Goal: Transaction & Acquisition: Purchase product/service

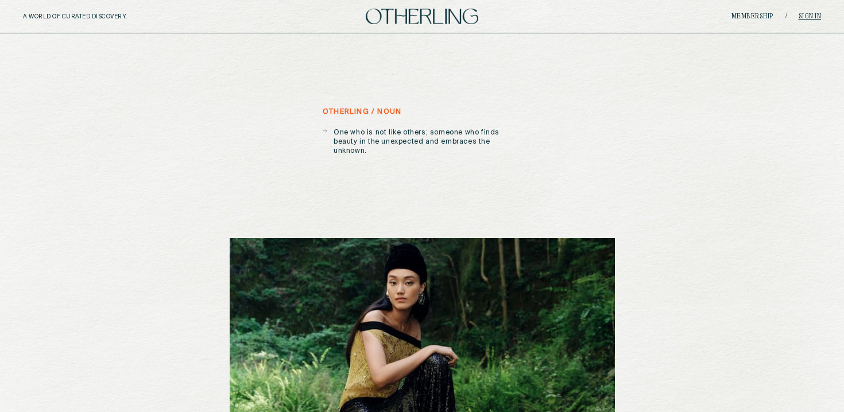
click at [810, 14] on link "Sign in" at bounding box center [810, 16] width 23 height 7
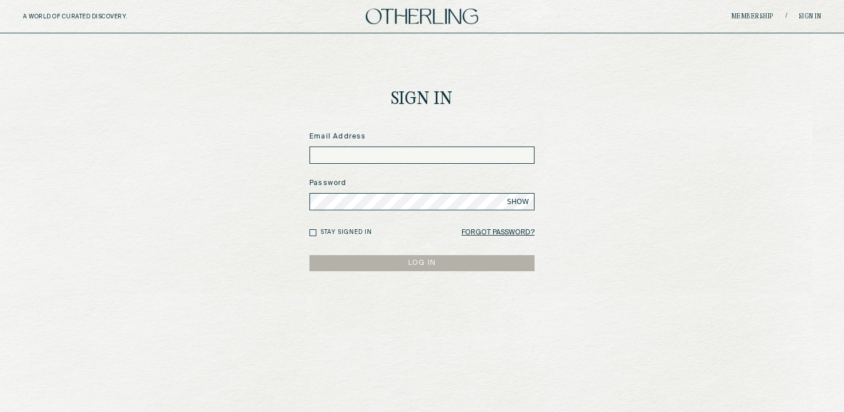
click at [502, 157] on input at bounding box center [422, 154] width 225 height 17
type input "**********"
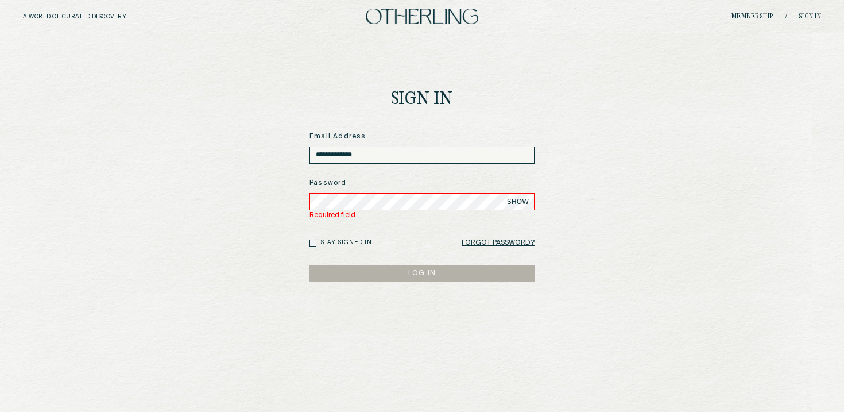
click at [519, 198] on span "SHOW" at bounding box center [518, 201] width 22 height 9
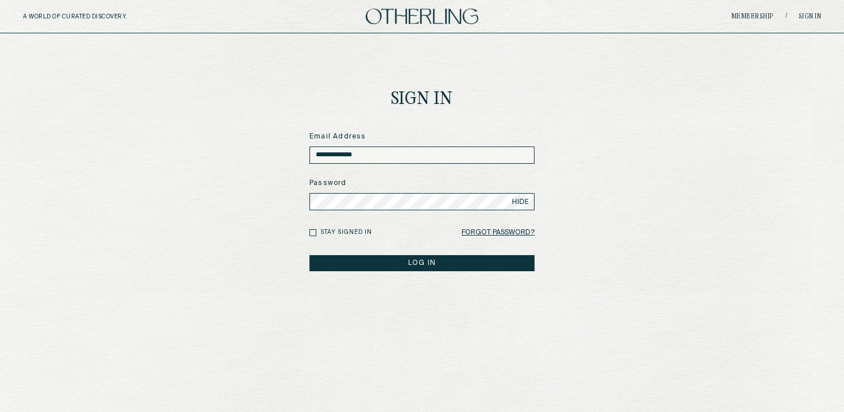
click at [428, 261] on button "LOG IN" at bounding box center [422, 263] width 225 height 16
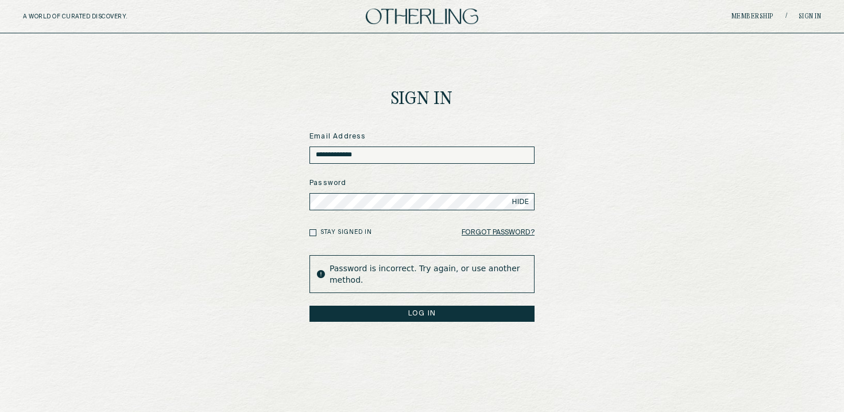
click at [398, 315] on button "LOG IN" at bounding box center [422, 314] width 225 height 16
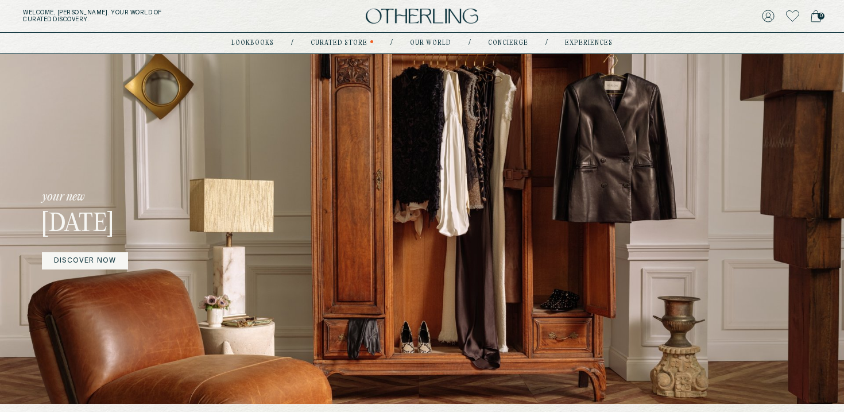
click at [109, 258] on link "DISCOVER NOW" at bounding box center [85, 260] width 86 height 17
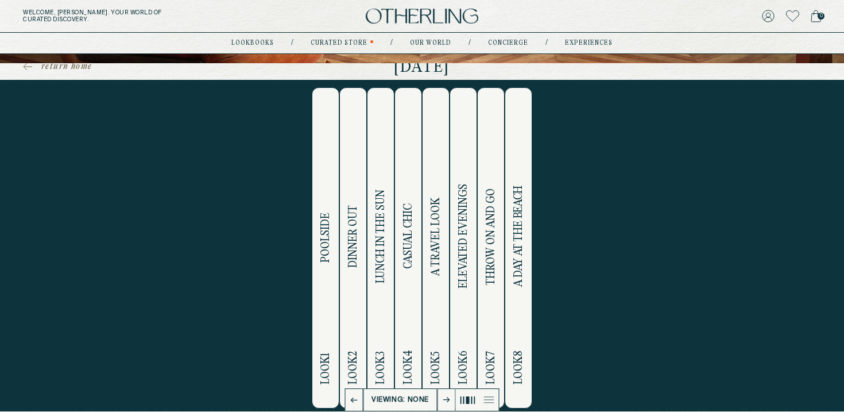
scroll to position [237, 0]
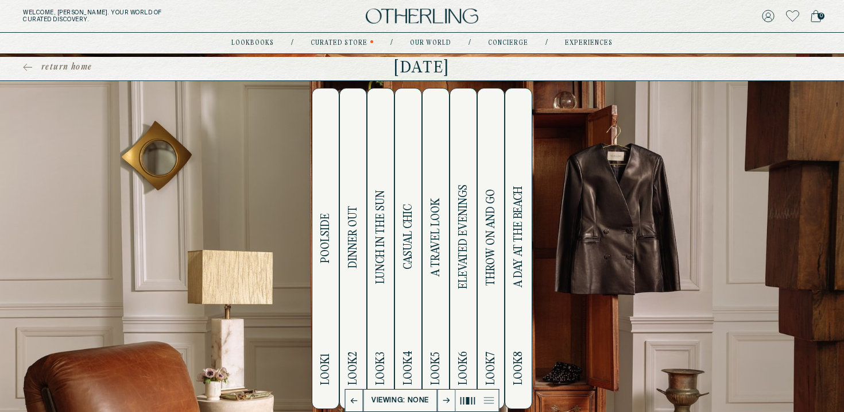
click at [449, 399] on div "Lookbook June 2025 “That which can be seen is never as rich as what is hidden.”…" at bounding box center [422, 57] width 844 height 824
click at [446, 398] on div "Lookbook June 2025 “That which can be seen is never as rich as what is hidden.”…" at bounding box center [422, 57] width 844 height 824
click at [450, 401] on div "Lookbook June 2025 “That which can be seen is never as rich as what is hidden.”…" at bounding box center [422, 57] width 844 height 824
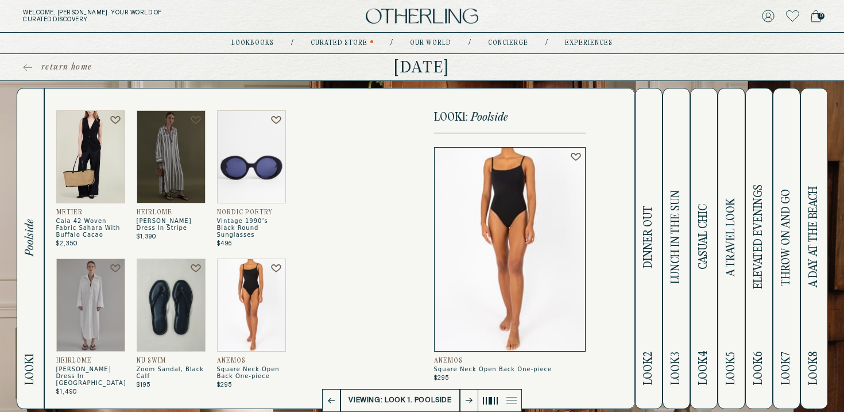
click at [466, 400] on icon at bounding box center [469, 400] width 7 height 5
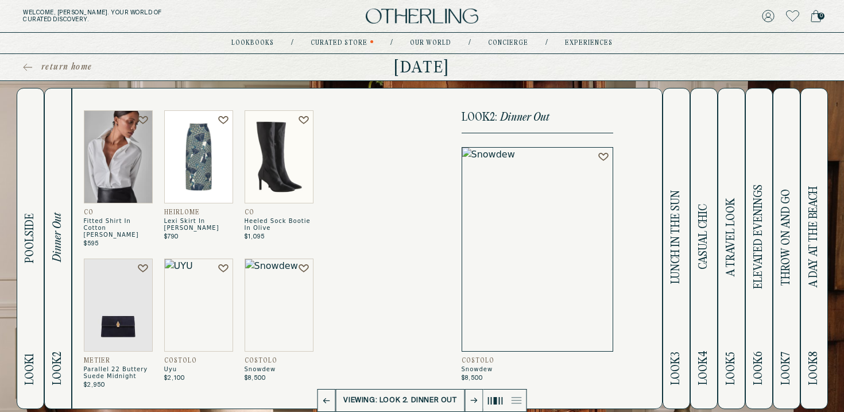
click at [471, 400] on icon at bounding box center [474, 400] width 7 height 5
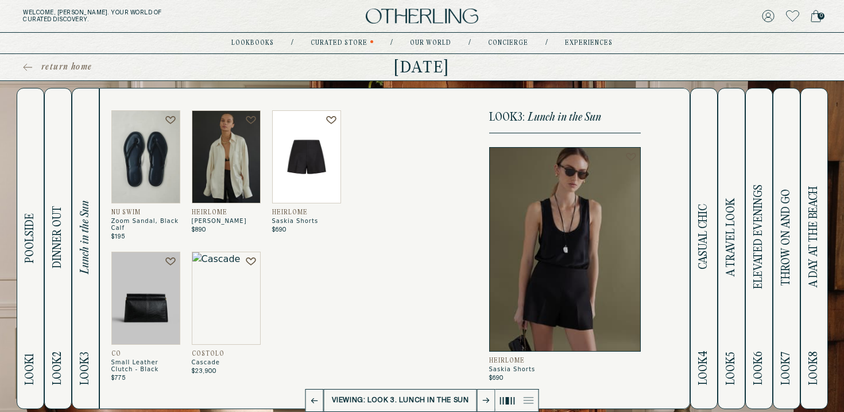
click at [314, 162] on img at bounding box center [306, 156] width 69 height 93
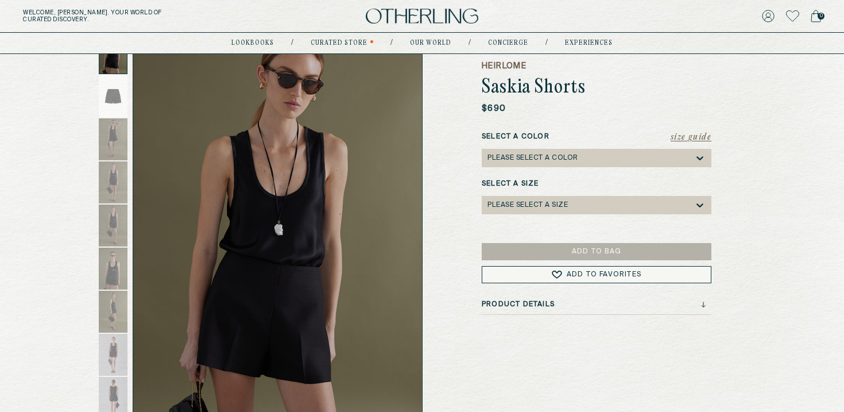
scroll to position [89, 0]
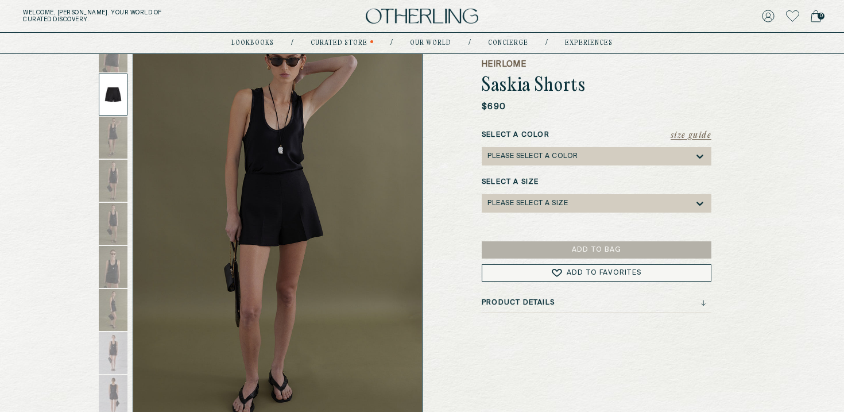
click at [115, 94] on div at bounding box center [113, 95] width 29 height 42
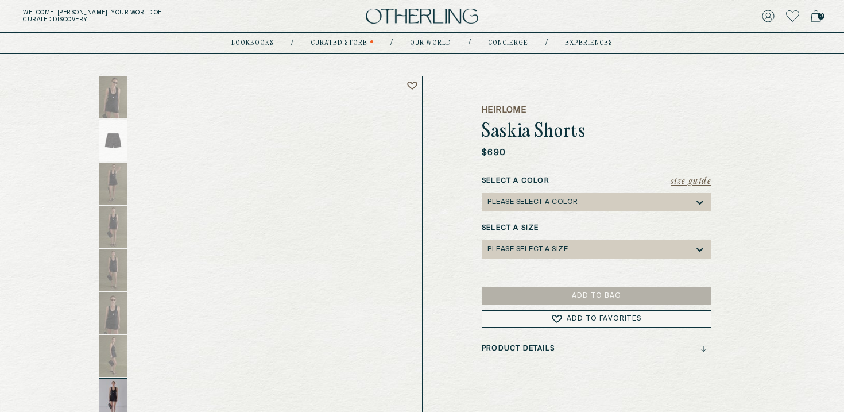
scroll to position [0, 0]
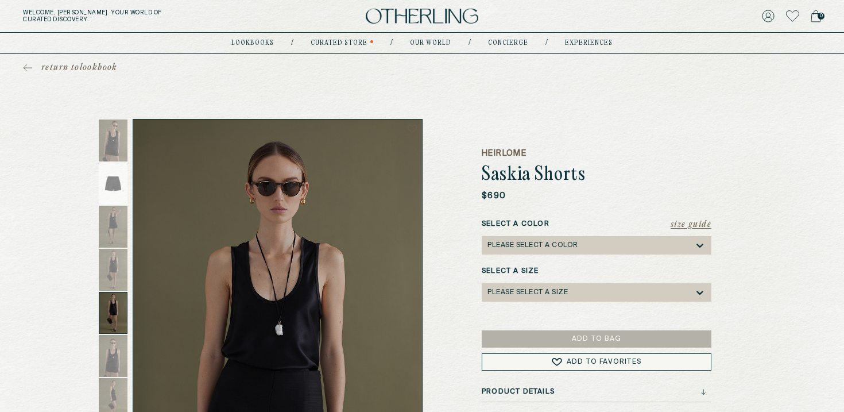
click at [99, 63] on span "return to lookbook" at bounding box center [79, 67] width 76 height 11
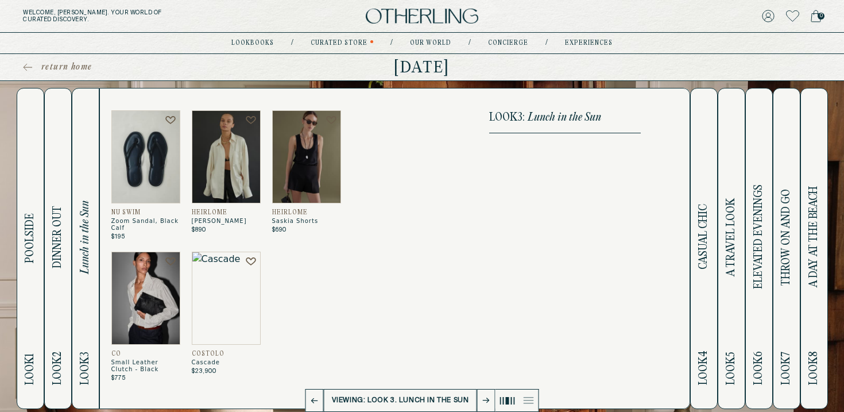
click at [149, 302] on img at bounding box center [145, 298] width 69 height 93
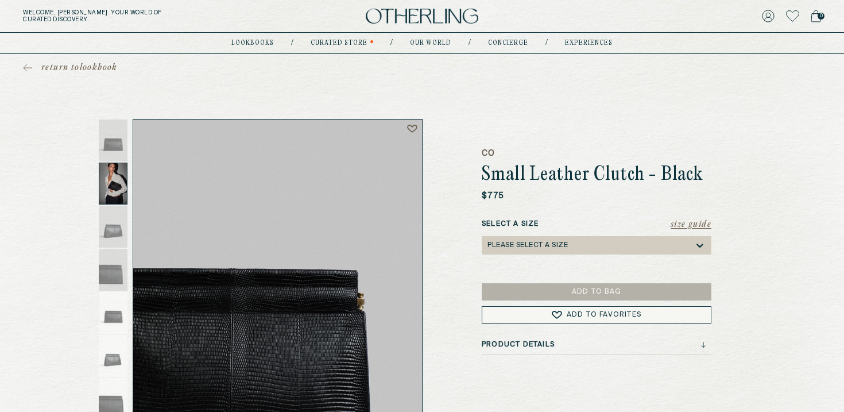
click at [116, 184] on div at bounding box center [113, 184] width 29 height 42
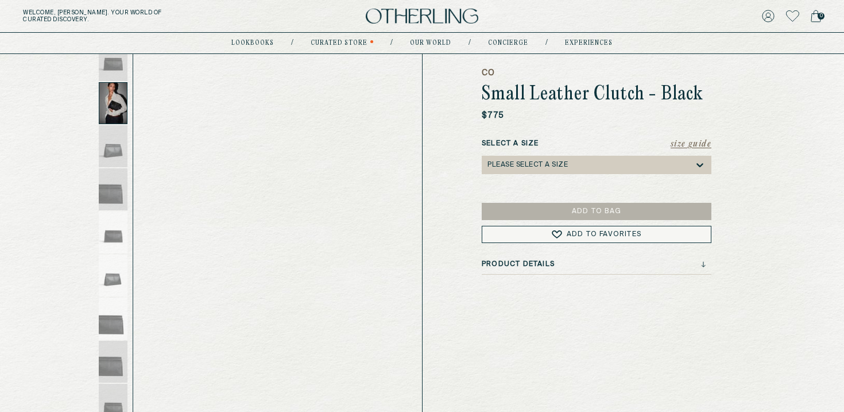
scroll to position [87, 0]
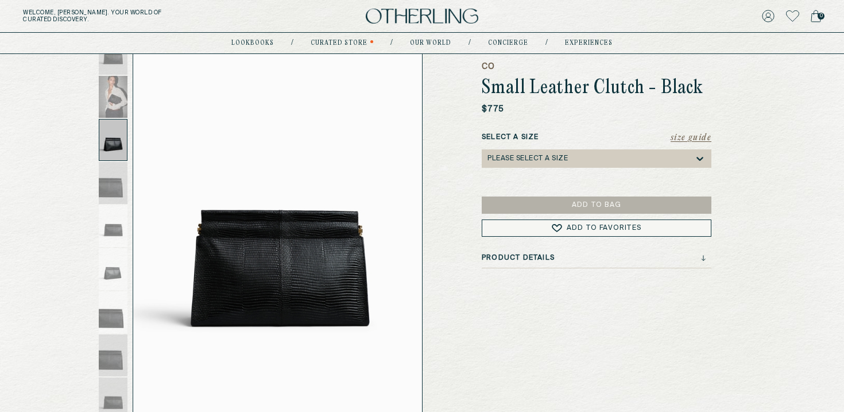
click at [114, 141] on div at bounding box center [113, 140] width 29 height 42
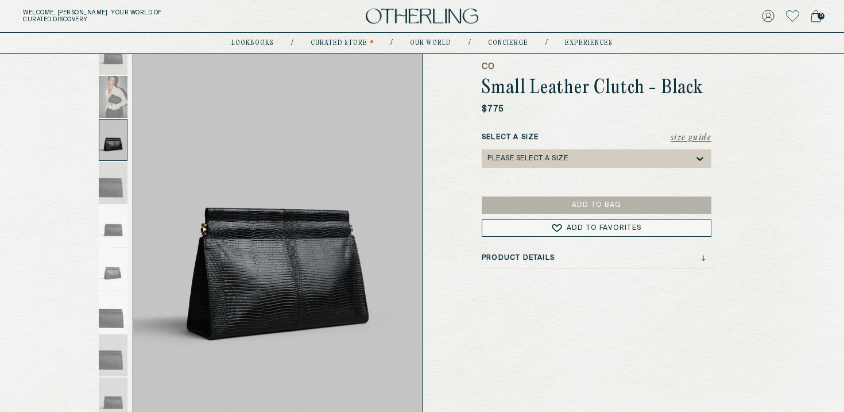
click at [114, 141] on div at bounding box center [113, 140] width 29 height 42
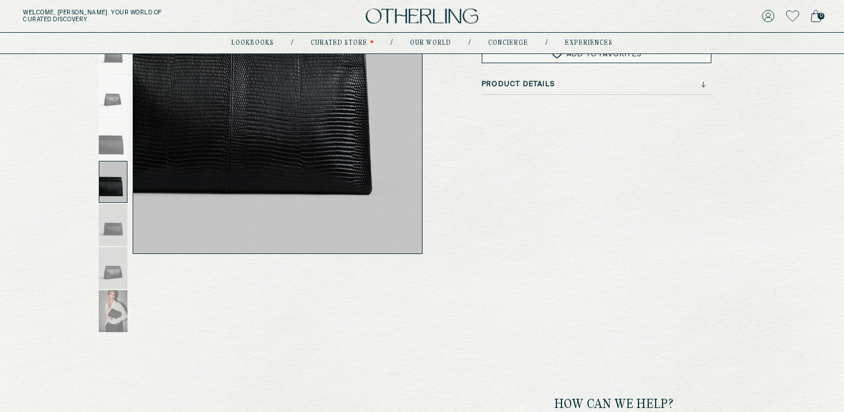
scroll to position [271, 0]
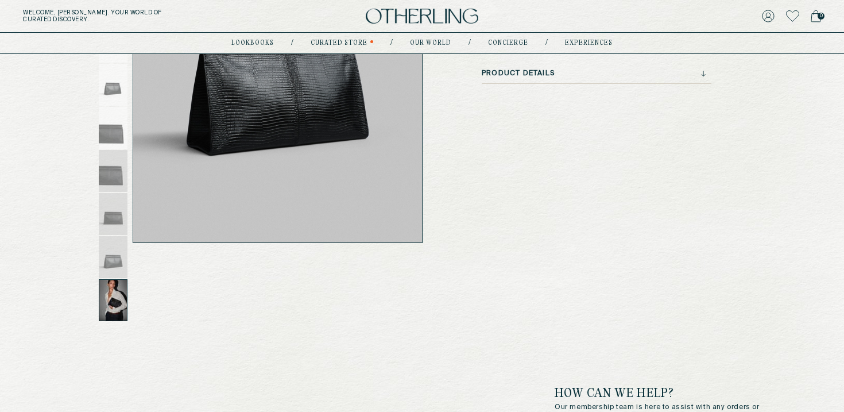
click at [113, 307] on div at bounding box center [113, 300] width 29 height 42
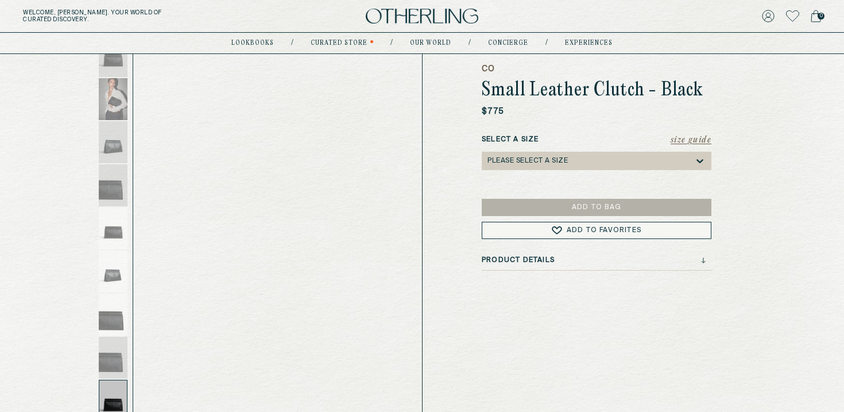
scroll to position [83, 0]
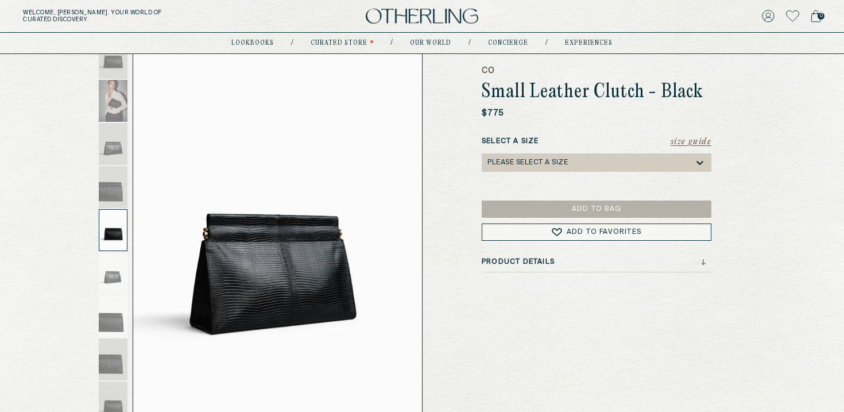
click at [529, 157] on div "Please select a Size" at bounding box center [591, 162] width 207 height 18
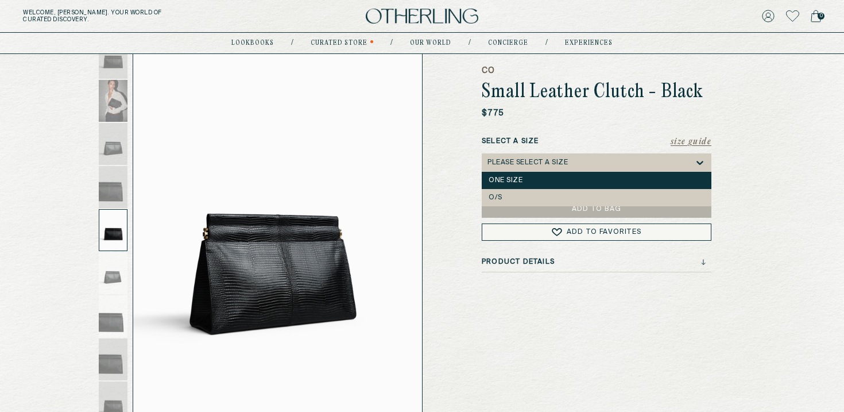
click at [521, 176] on div "One Size" at bounding box center [597, 180] width 216 height 8
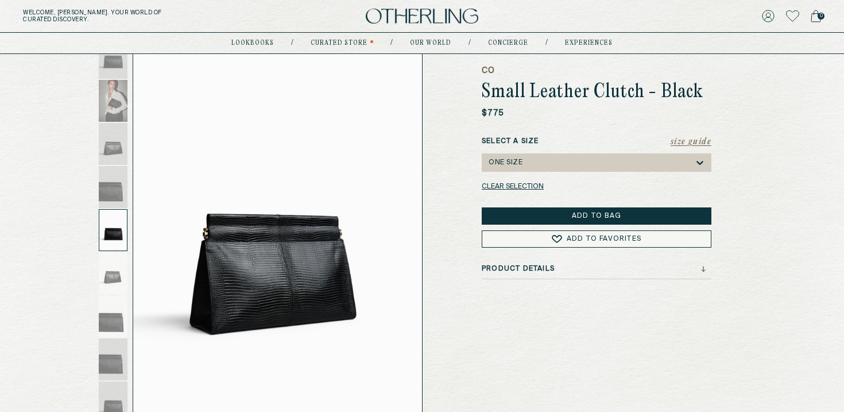
click at [526, 214] on button "Add to Bag" at bounding box center [597, 215] width 230 height 17
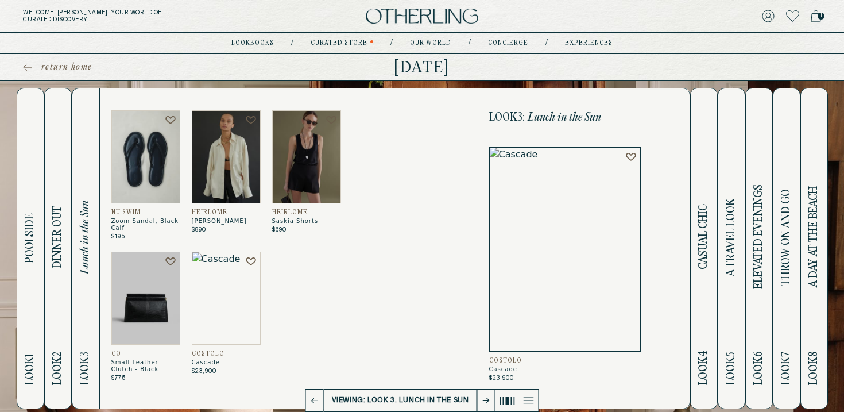
click at [237, 297] on img at bounding box center [226, 298] width 69 height 93
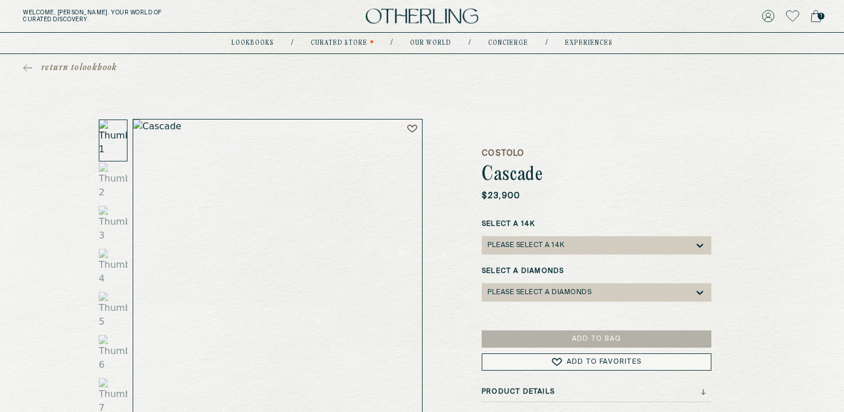
click at [80, 65] on span "return to lookbook" at bounding box center [79, 67] width 76 height 11
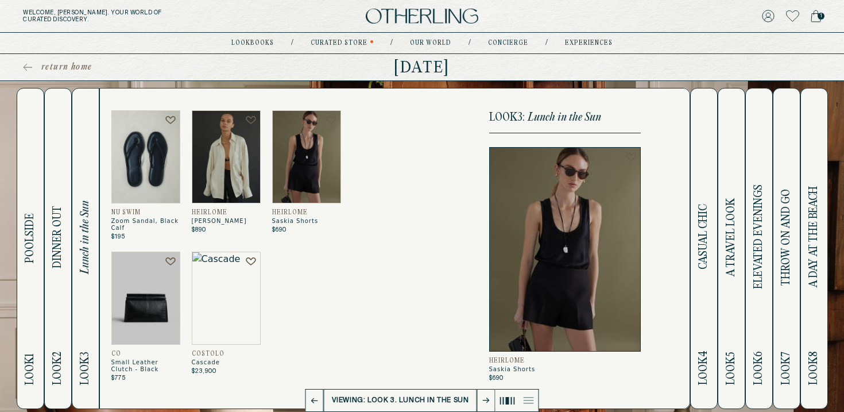
click at [485, 396] on button at bounding box center [486, 400] width 18 height 23
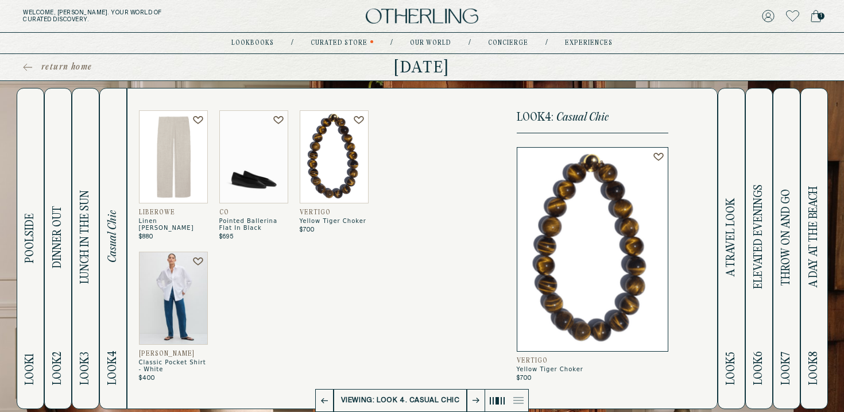
click at [340, 167] on img at bounding box center [334, 156] width 69 height 93
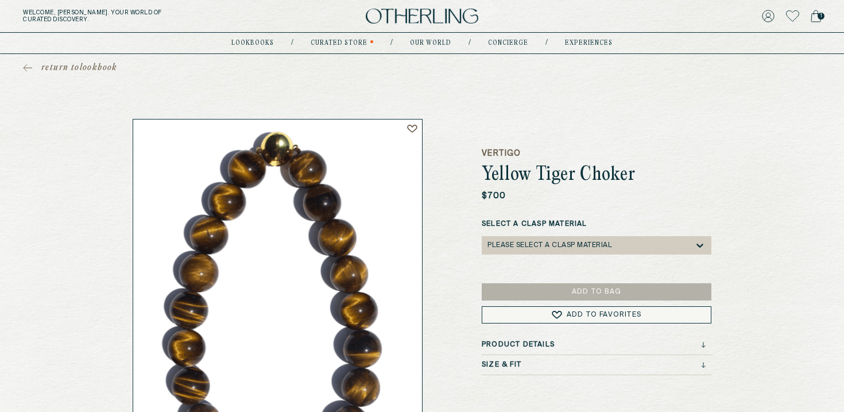
click at [103, 65] on span "return to lookbook" at bounding box center [79, 67] width 76 height 11
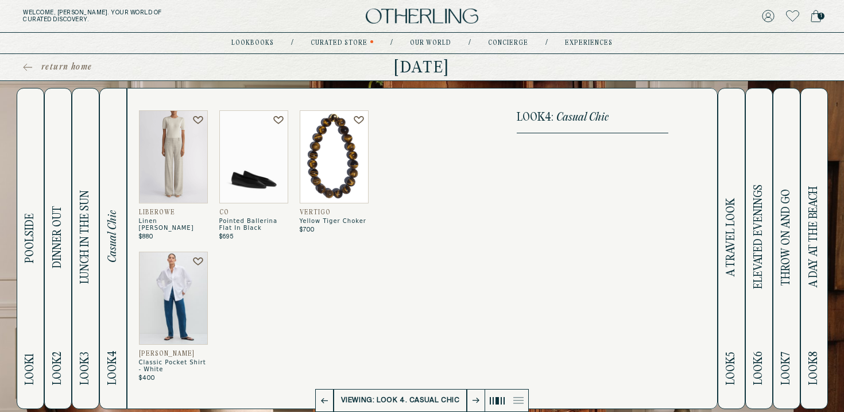
click at [176, 152] on img at bounding box center [173, 156] width 69 height 93
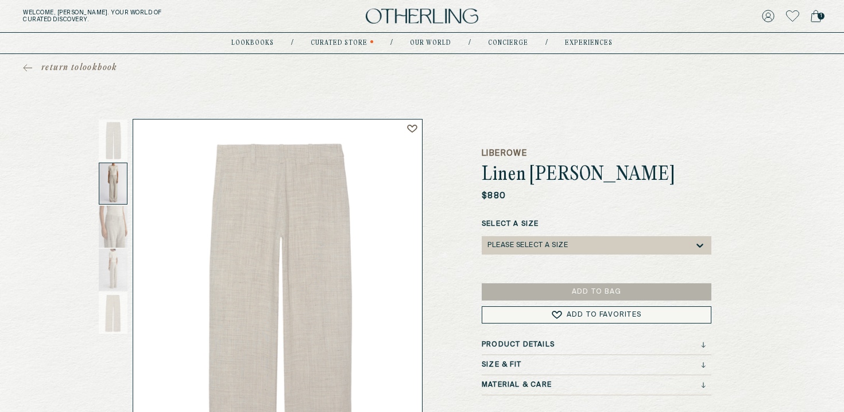
click at [116, 182] on div at bounding box center [113, 184] width 29 height 42
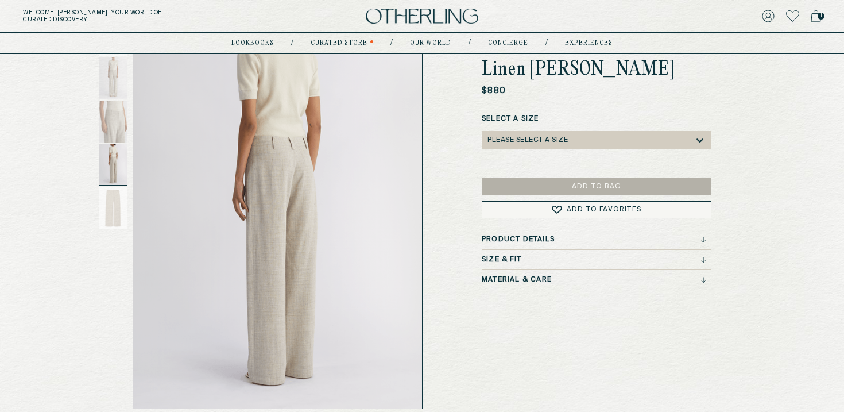
scroll to position [103, 0]
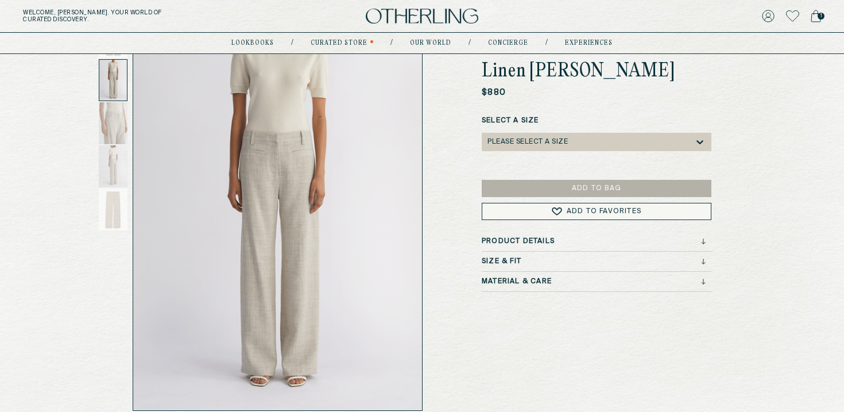
click at [561, 142] on div "Please select a Size" at bounding box center [528, 142] width 80 height 8
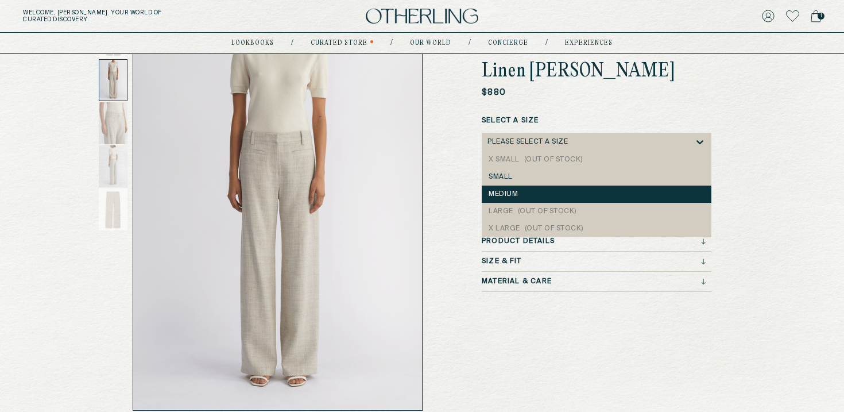
click at [515, 192] on div "medium" at bounding box center [597, 194] width 216 height 8
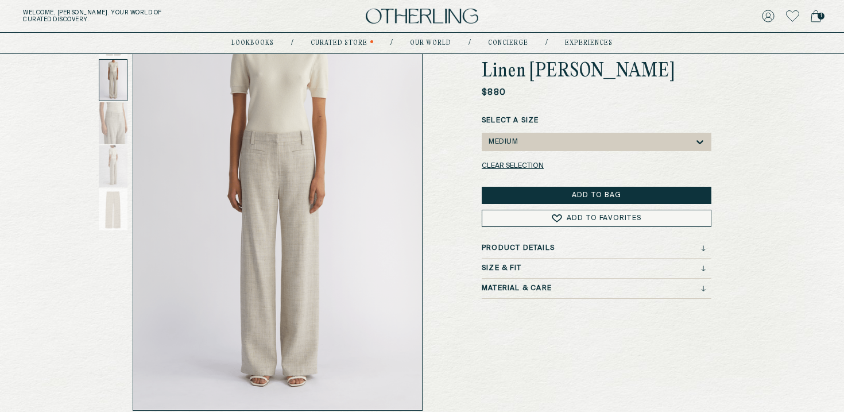
click at [518, 194] on button "Add to Bag" at bounding box center [597, 195] width 230 height 17
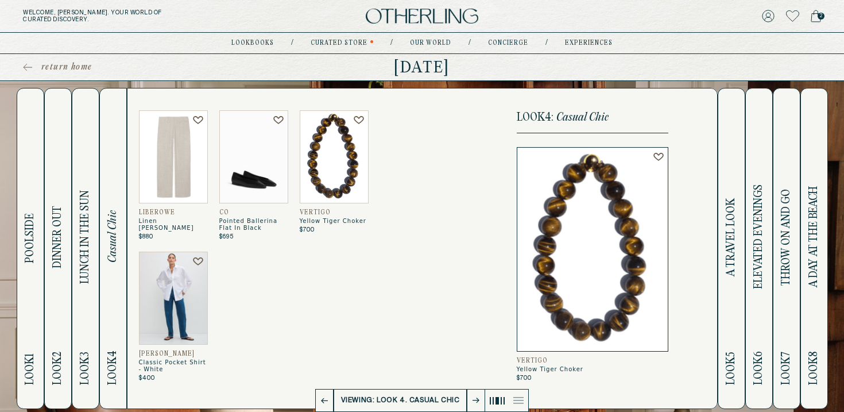
click at [473, 403] on icon at bounding box center [476, 401] width 7 height 6
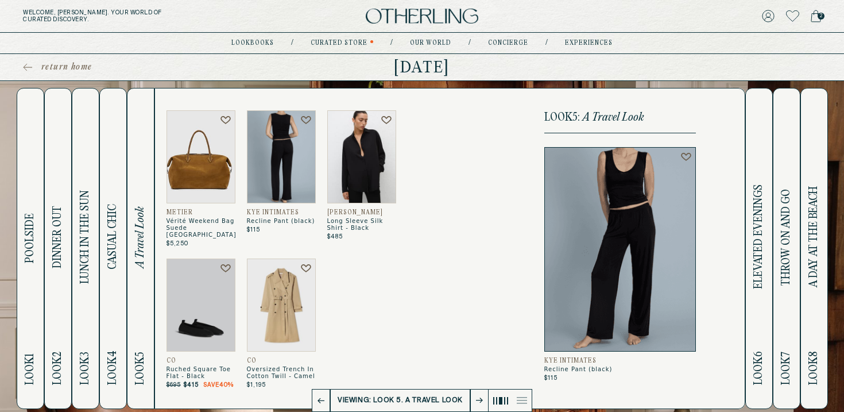
click at [277, 161] on img at bounding box center [281, 156] width 69 height 93
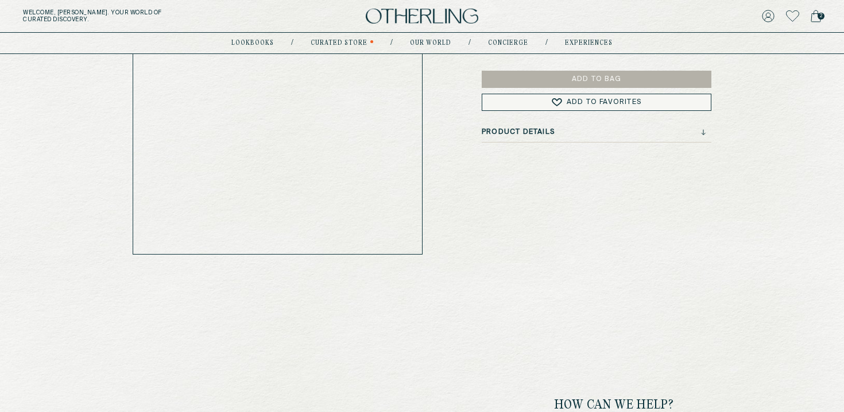
scroll to position [261, 0]
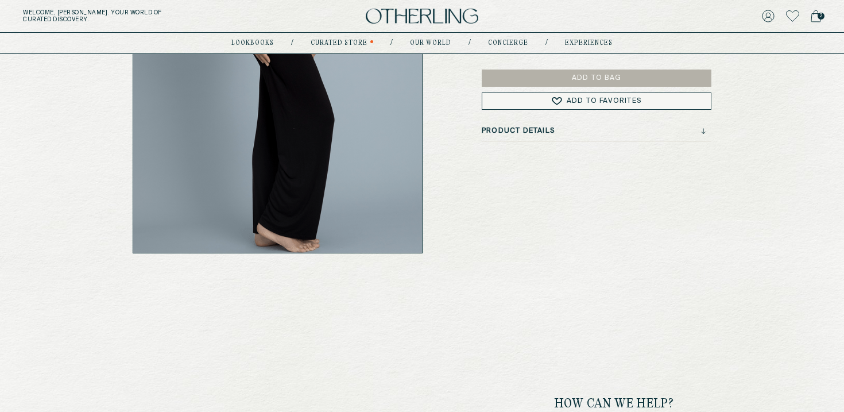
click at [700, 132] on div "Product Details" at bounding box center [594, 131] width 224 height 8
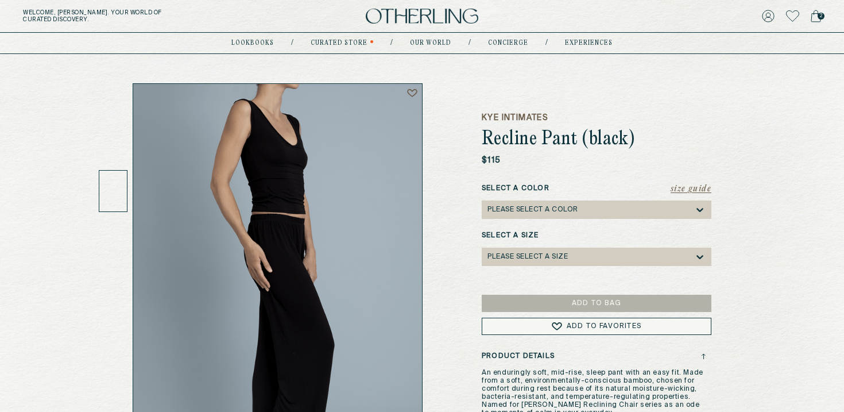
scroll to position [35, 0]
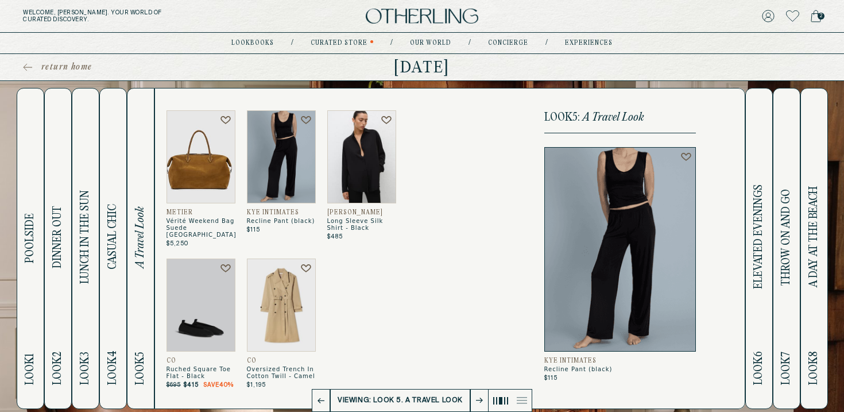
click at [479, 398] on icon at bounding box center [479, 401] width 7 height 6
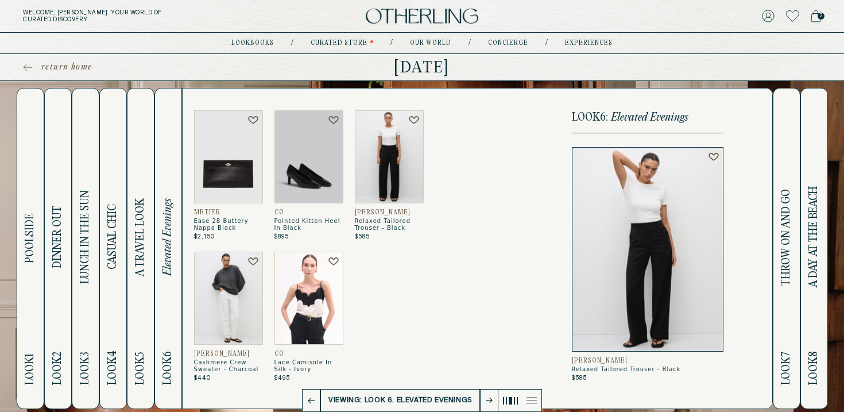
click at [404, 159] on img at bounding box center [389, 156] width 69 height 93
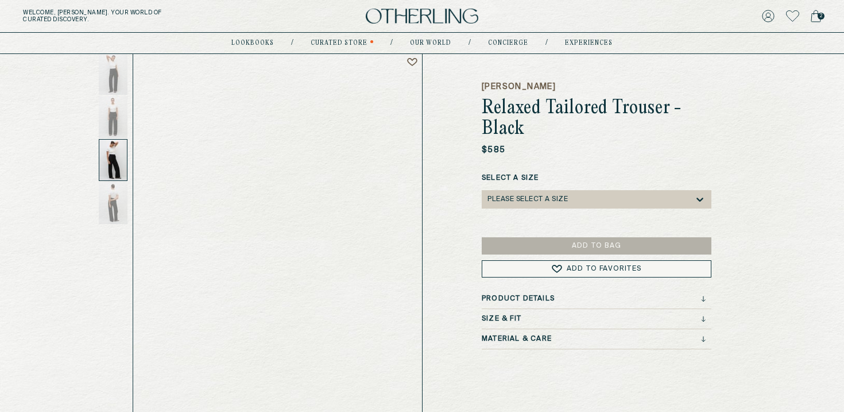
scroll to position [69, 0]
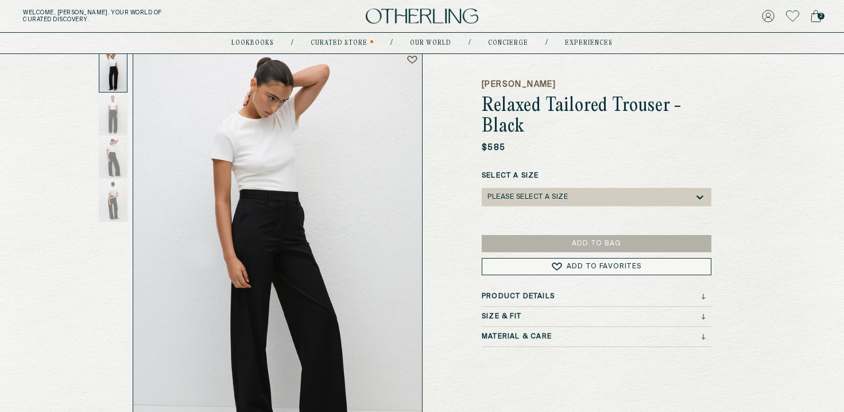
click at [112, 74] on div at bounding box center [113, 72] width 29 height 42
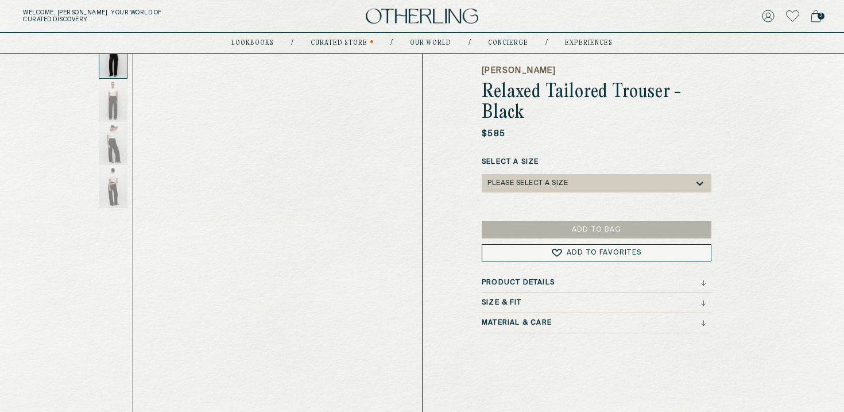
scroll to position [81, 0]
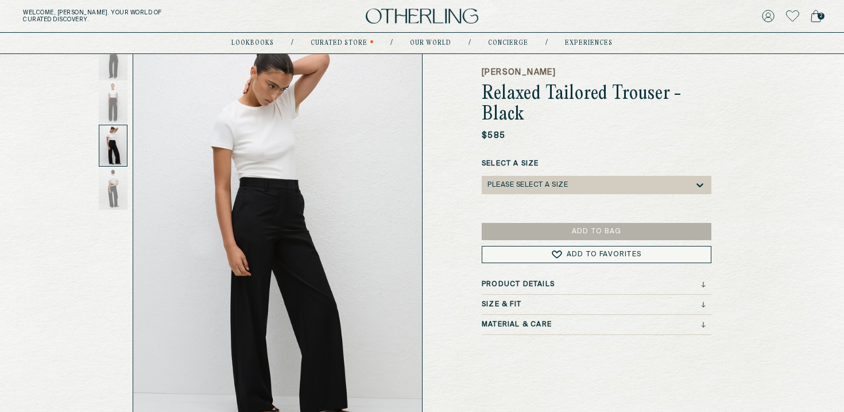
click at [506, 183] on div "Please select a Size" at bounding box center [528, 185] width 80 height 8
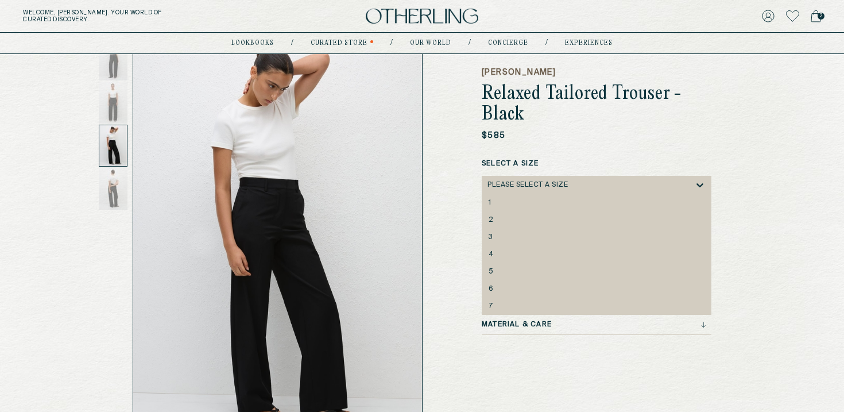
click at [470, 242] on div "[PERSON_NAME] Relaxed Tailored Trouser - Black $585 Select a Size 3, 3 of 7. 7 …" at bounding box center [422, 235] width 597 height 395
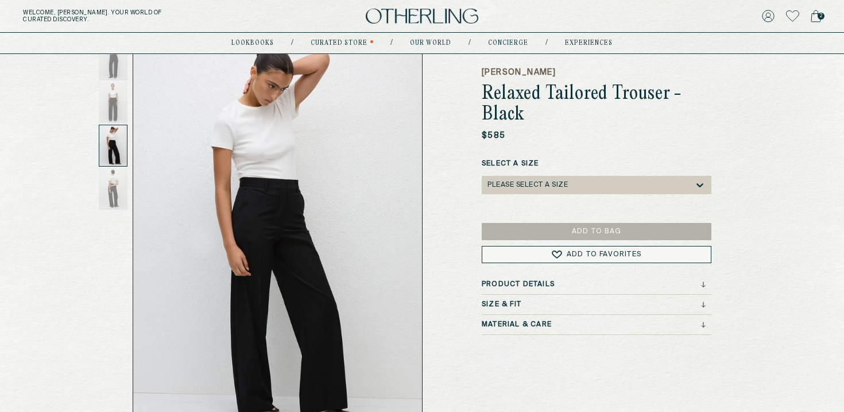
click at [512, 304] on h3 "Size & Fit" at bounding box center [502, 304] width 40 height 8
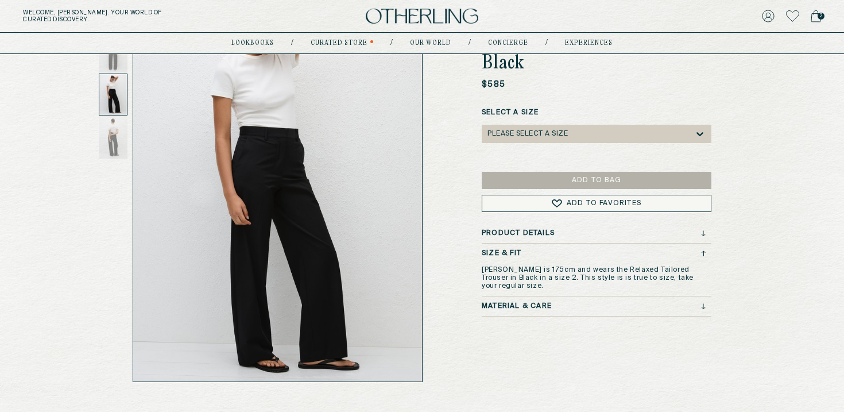
scroll to position [133, 0]
click at [515, 301] on h3 "Material & Care" at bounding box center [517, 305] width 70 height 8
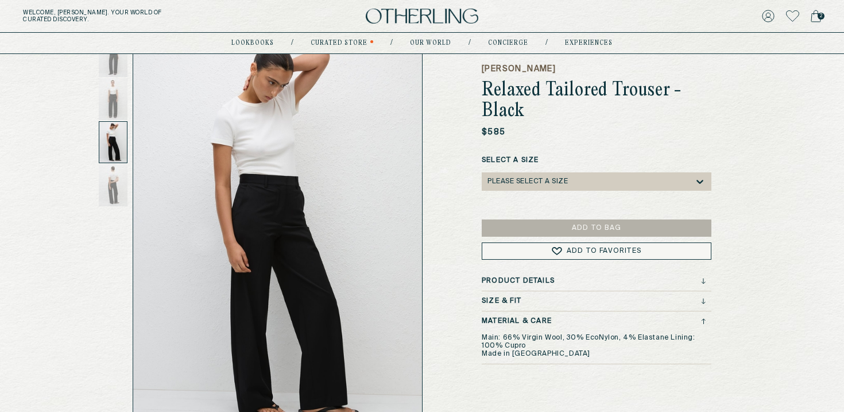
scroll to position [83, 0]
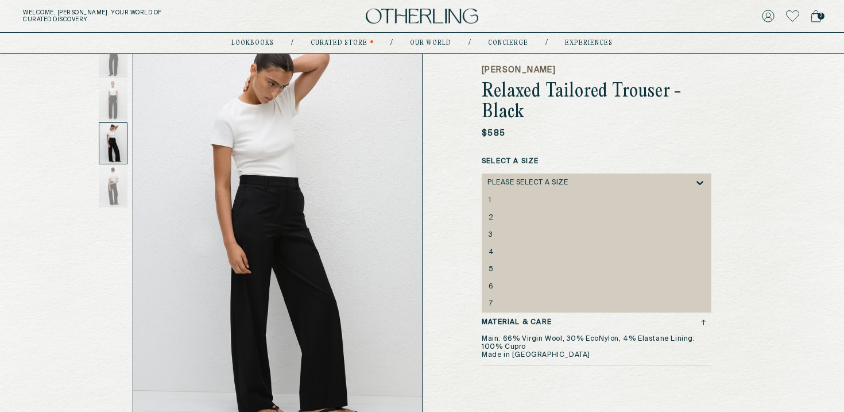
click at [514, 177] on div "Please select a Size" at bounding box center [591, 182] width 207 height 18
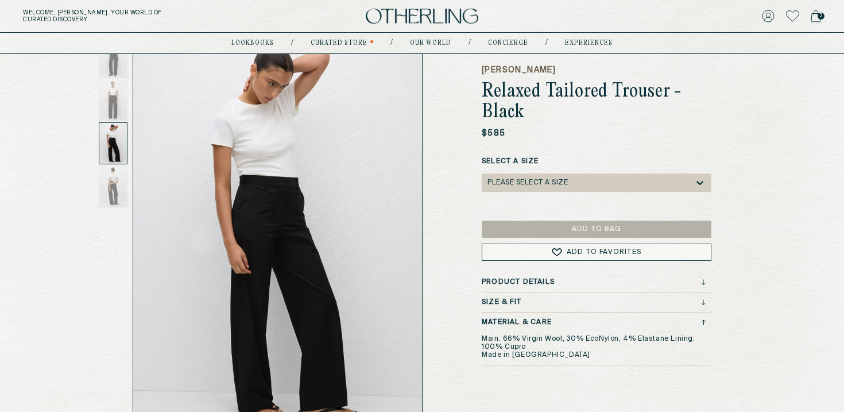
click at [449, 258] on div "[PERSON_NAME] Relaxed Tailored Trouser - Black $585 Select a Size Please select…" at bounding box center [422, 233] width 597 height 395
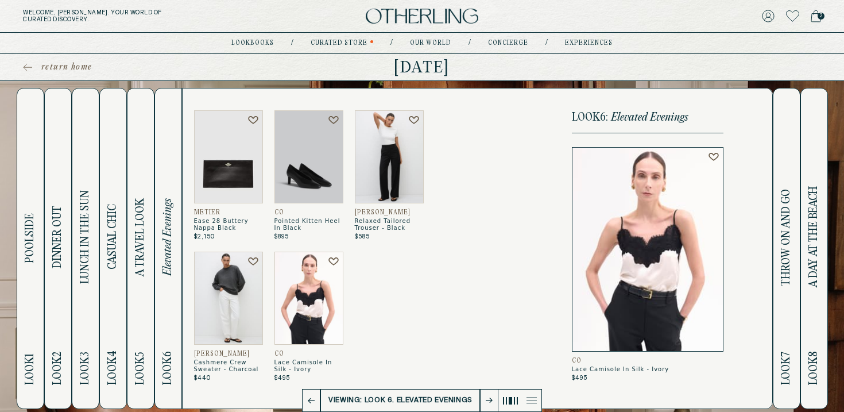
click at [486, 402] on icon at bounding box center [489, 401] width 7 height 6
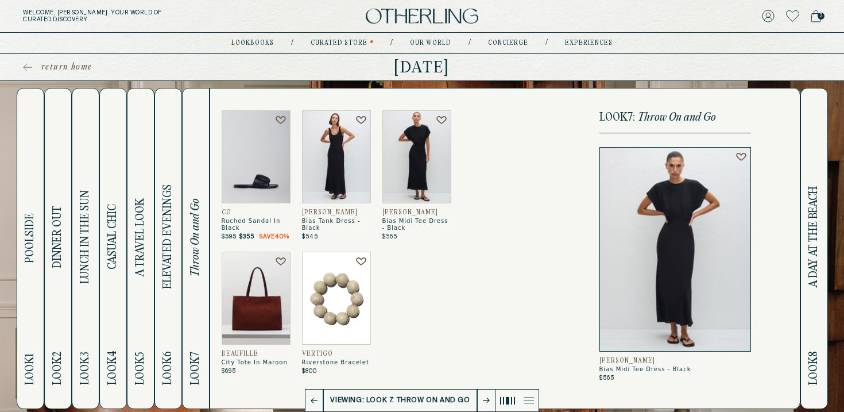
click at [425, 159] on img at bounding box center [417, 156] width 69 height 93
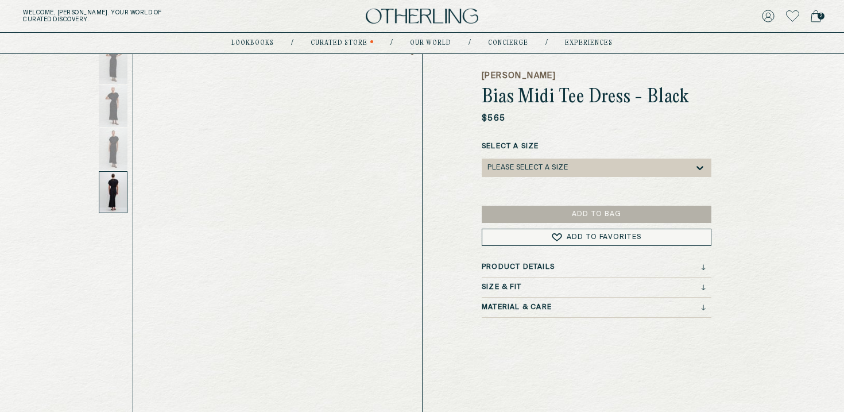
scroll to position [79, 0]
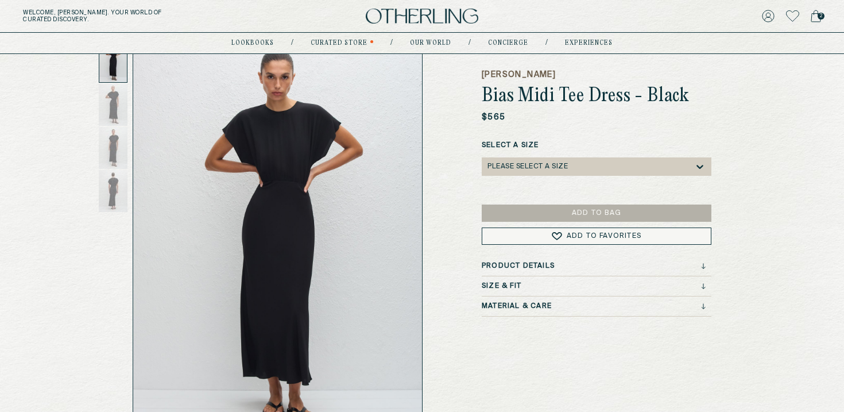
click at [524, 166] on div "Please select a Size" at bounding box center [528, 167] width 80 height 8
click at [450, 202] on div "[PERSON_NAME] Bias Midi Tee Dress - Black $565 Select a Size Please select a Si…" at bounding box center [422, 237] width 597 height 395
click at [491, 283] on h3 "Size & Fit" at bounding box center [502, 286] width 40 height 8
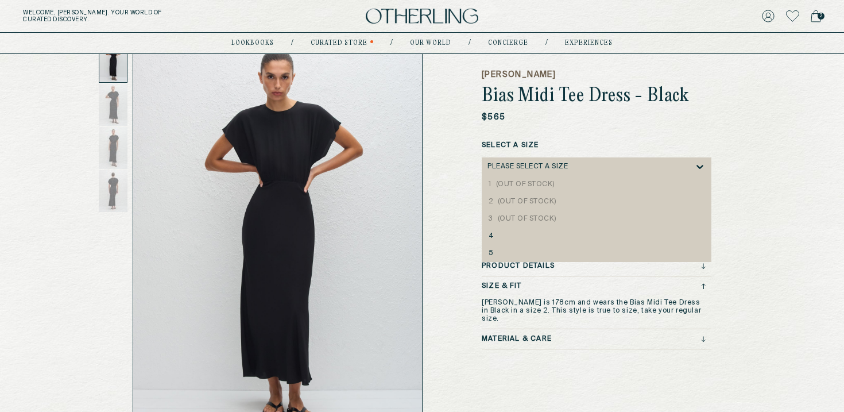
click at [507, 163] on div "Please select a Size" at bounding box center [528, 167] width 80 height 8
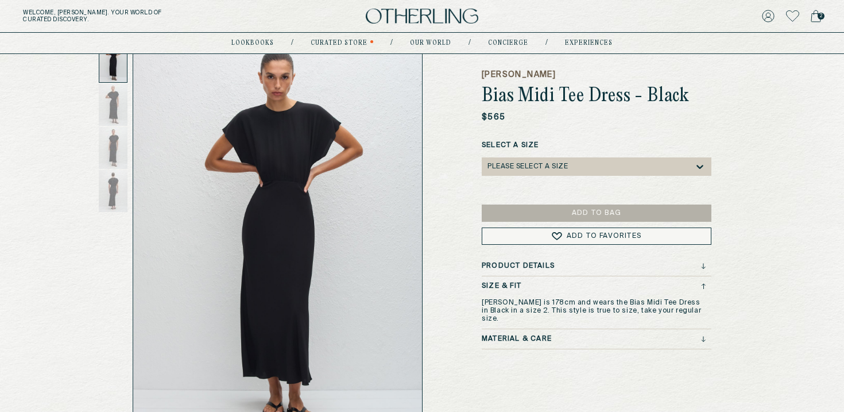
click at [453, 245] on div "[PERSON_NAME] Bias Midi Tee Dress - Black $565 Select a Size Please select a Si…" at bounding box center [422, 237] width 597 height 395
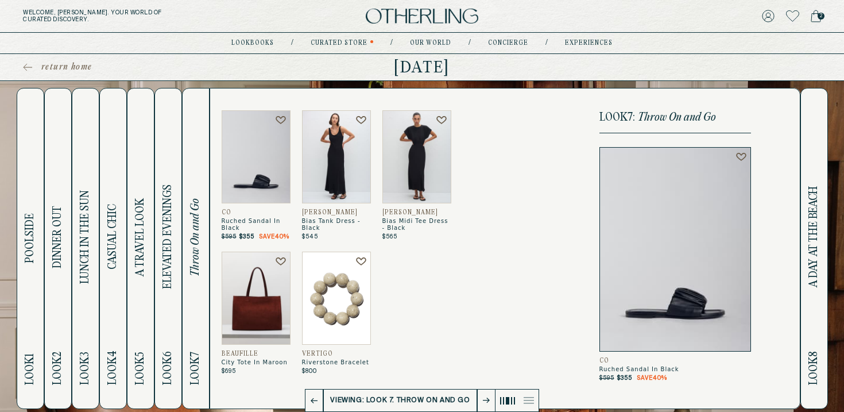
click at [486, 396] on button at bounding box center [486, 400] width 18 height 23
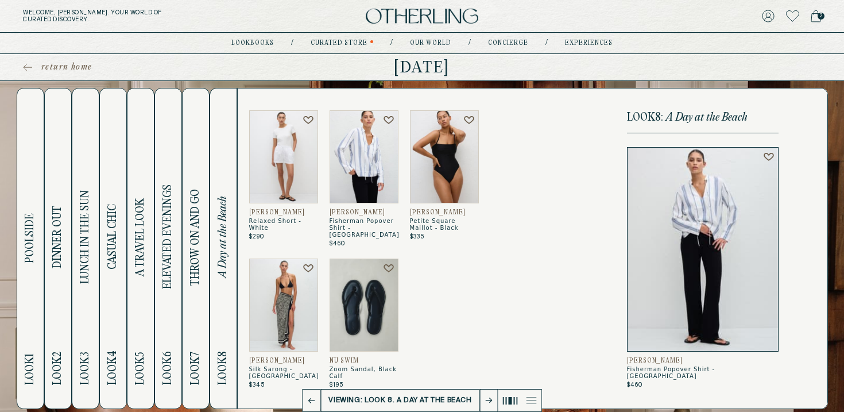
click at [365, 166] on img at bounding box center [364, 156] width 69 height 93
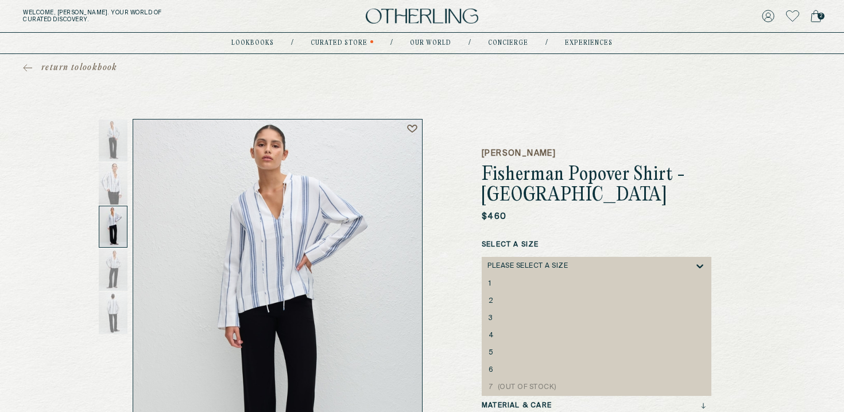
click at [494, 267] on div "Please select a Size" at bounding box center [528, 266] width 80 height 8
click at [452, 275] on div "[PERSON_NAME] Fisherman Popover Shirt - [GEOGRAPHIC_DATA] $460 Select a Size 1,…" at bounding box center [422, 316] width 597 height 395
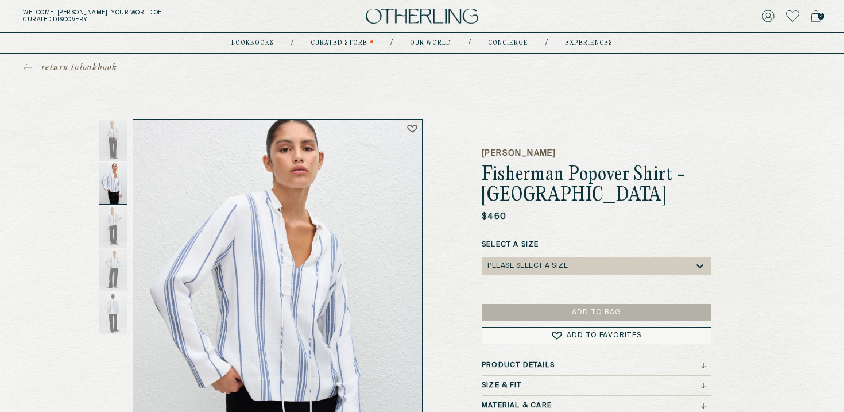
click at [74, 67] on span "return to lookbook" at bounding box center [79, 67] width 76 height 11
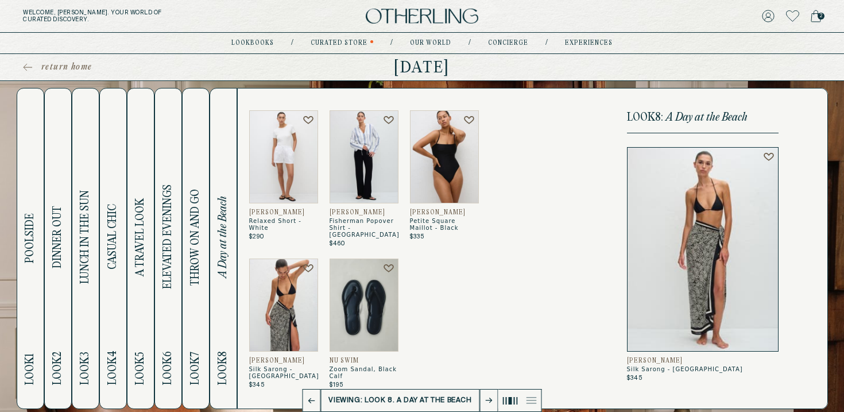
click at [273, 295] on img at bounding box center [283, 305] width 69 height 93
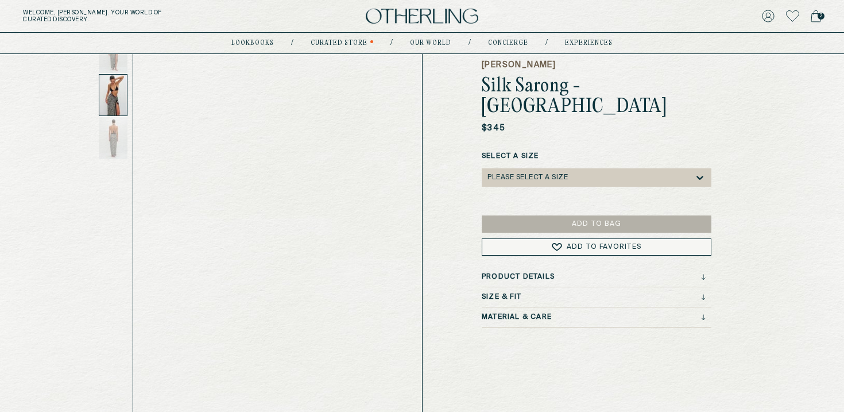
scroll to position [87, 0]
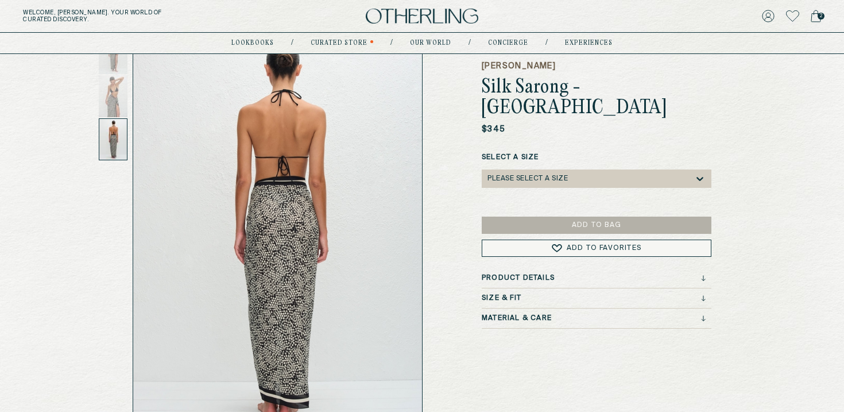
click at [522, 175] on div "Please select a Size" at bounding box center [528, 179] width 80 height 8
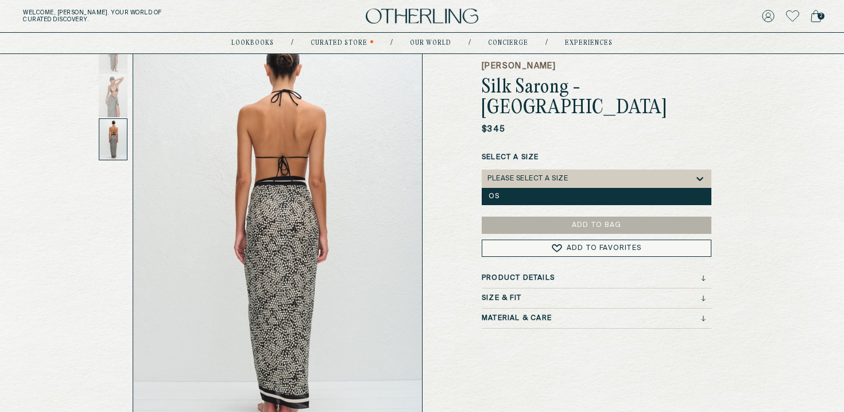
click at [508, 192] on div "OS" at bounding box center [597, 196] width 216 height 8
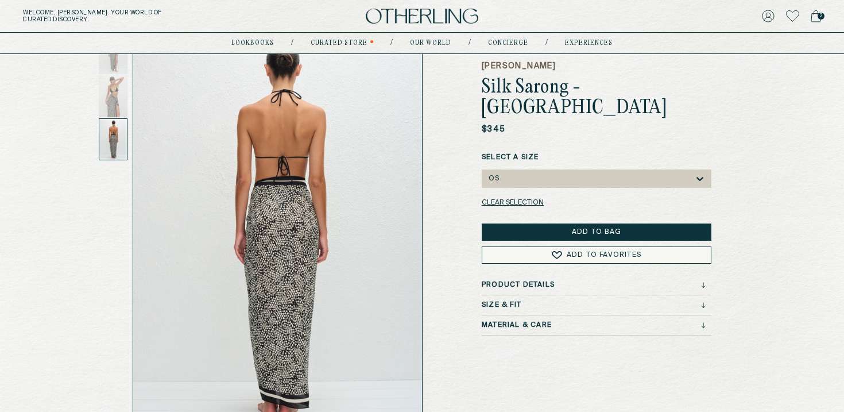
click at [506, 223] on button "Add to Bag" at bounding box center [597, 231] width 230 height 17
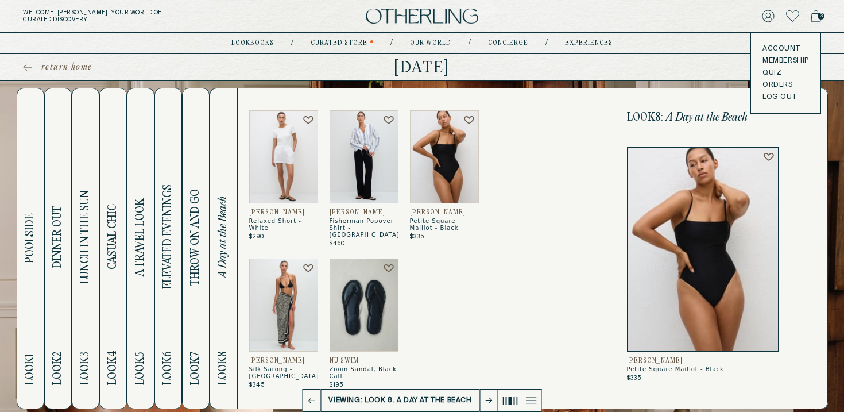
click at [822, 13] on span "3" at bounding box center [821, 16] width 7 height 7
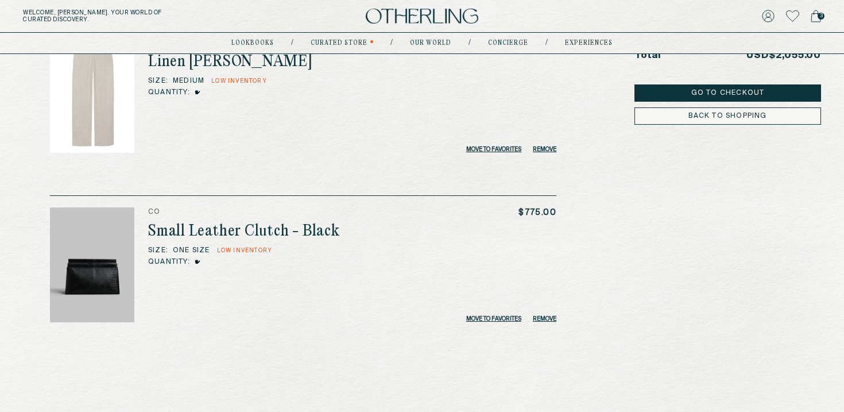
scroll to position [303, 0]
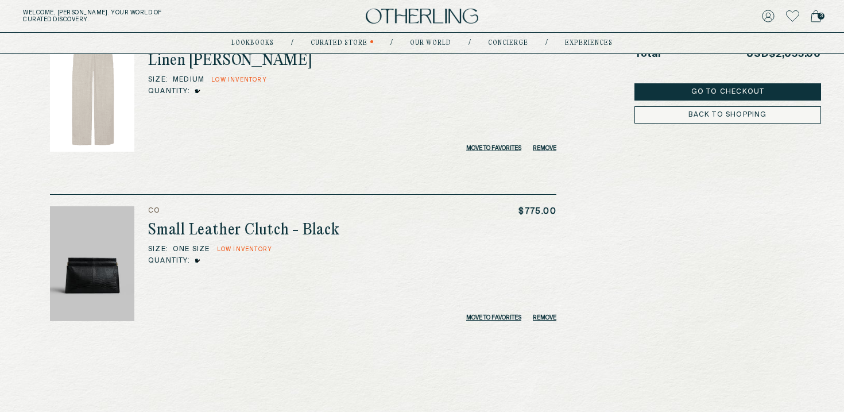
click at [684, 83] on button "Go to Checkout" at bounding box center [728, 91] width 187 height 17
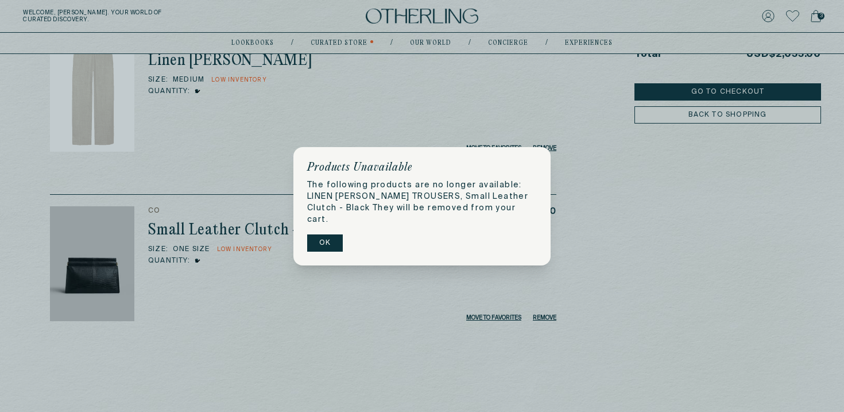
click at [327, 234] on button "OK" at bounding box center [325, 242] width 36 height 17
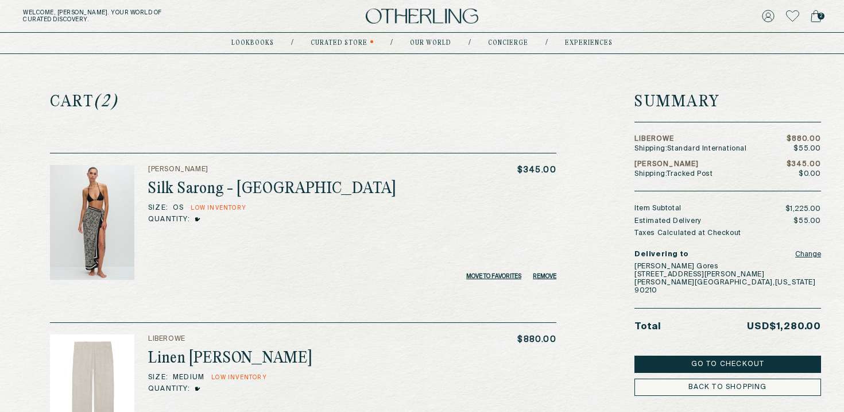
scroll to position [0, 0]
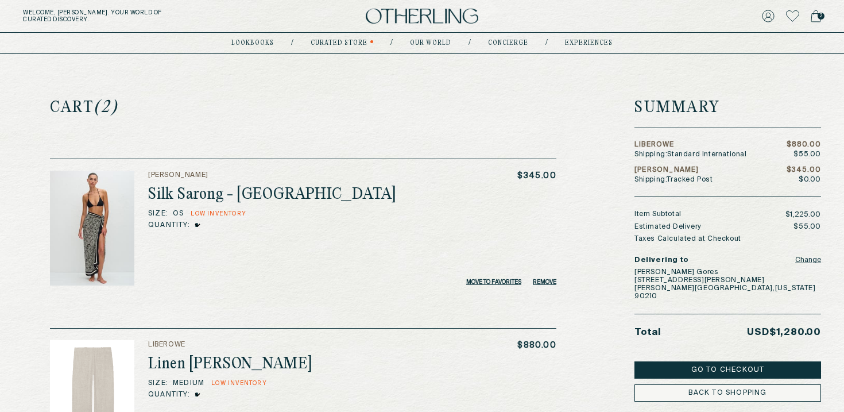
click at [653, 361] on button "Go to Checkout" at bounding box center [728, 369] width 187 height 17
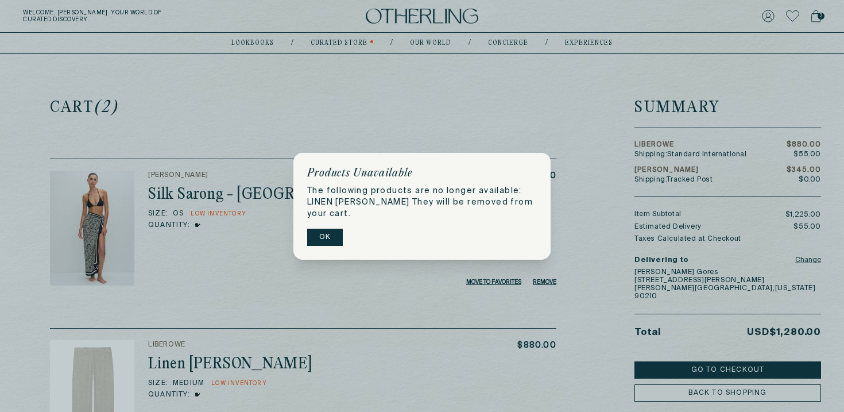
click at [335, 239] on button "OK" at bounding box center [325, 237] width 36 height 17
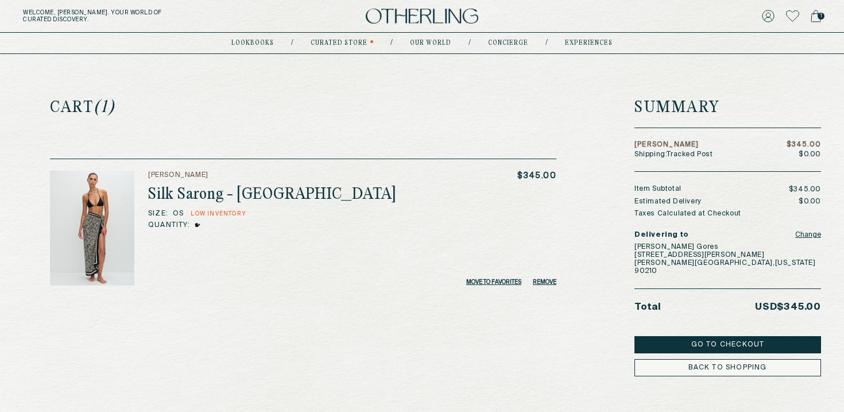
click at [537, 281] on button "Remove" at bounding box center [545, 282] width 24 height 7
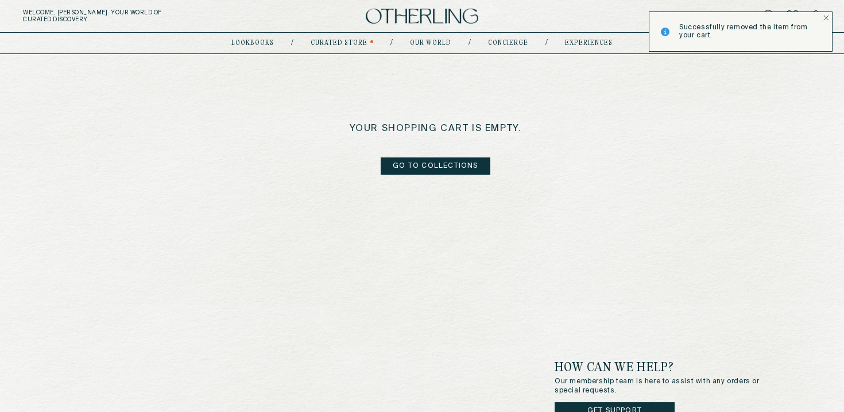
click at [448, 166] on link "go to collections" at bounding box center [435, 165] width 109 height 17
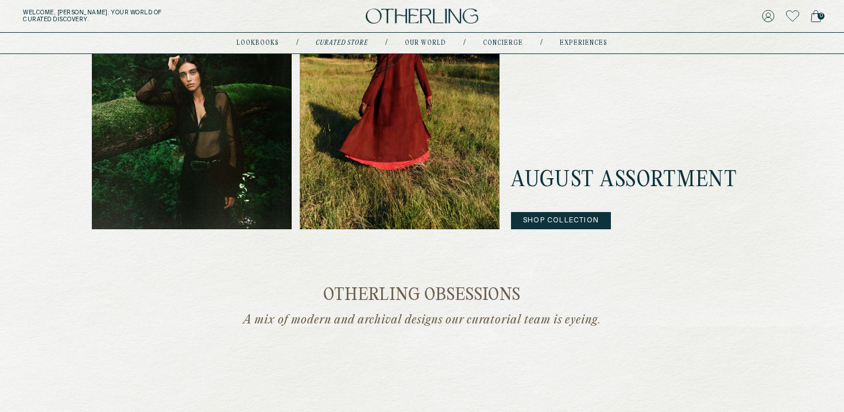
scroll to position [421, 0]
click at [554, 223] on button "Shop Collection" at bounding box center [561, 219] width 100 height 17
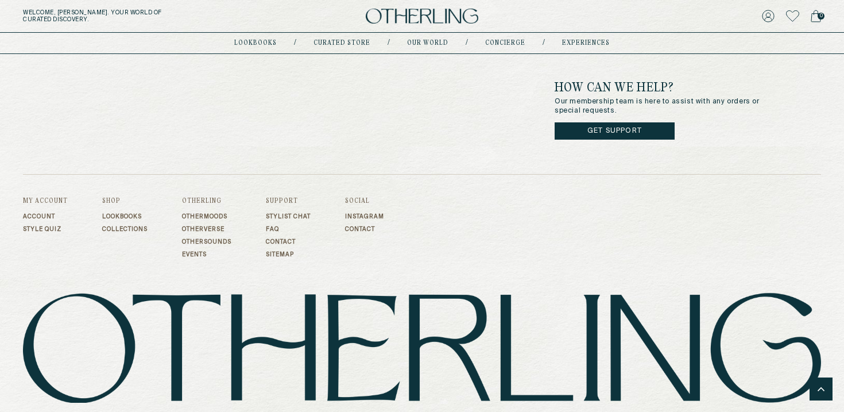
scroll to position [5092, 0]
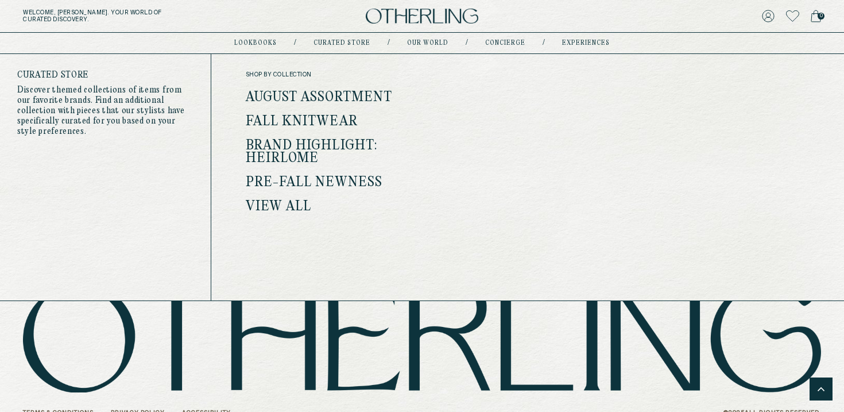
click at [279, 202] on link "View all" at bounding box center [279, 206] width 66 height 15
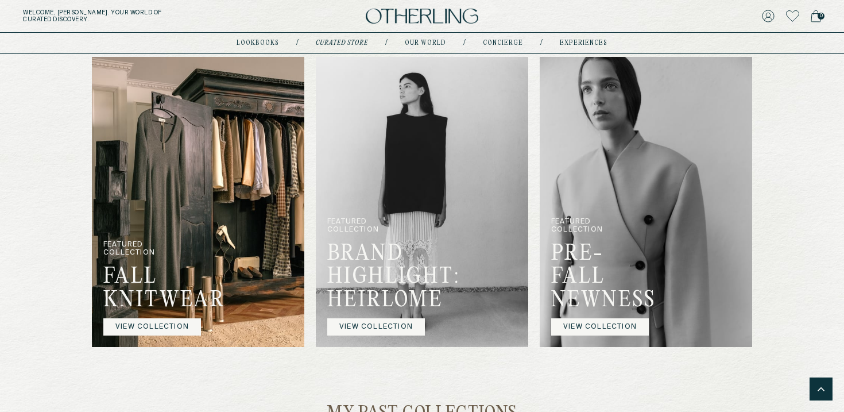
scroll to position [727, 0]
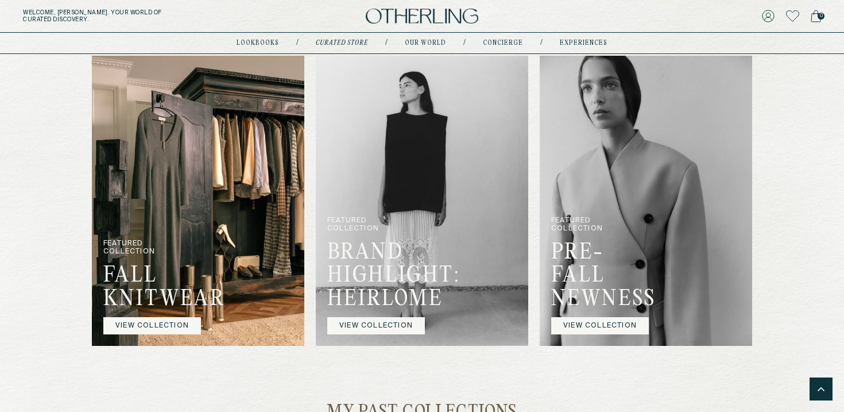
click at [175, 325] on link "VIEW COLLECTION" at bounding box center [152, 325] width 98 height 17
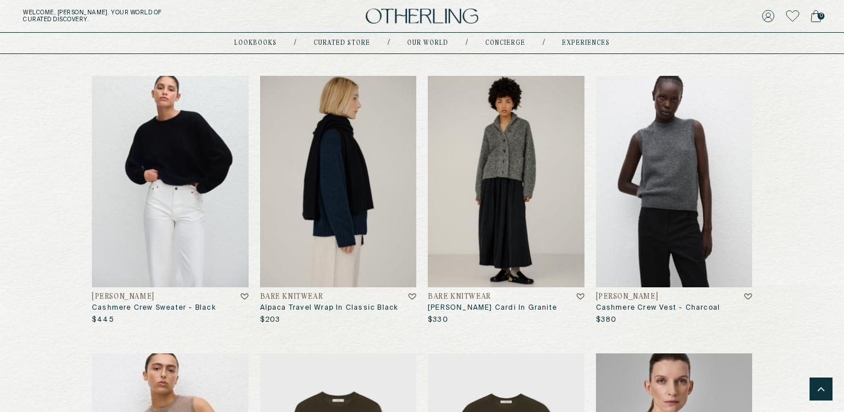
scroll to position [2703, 0]
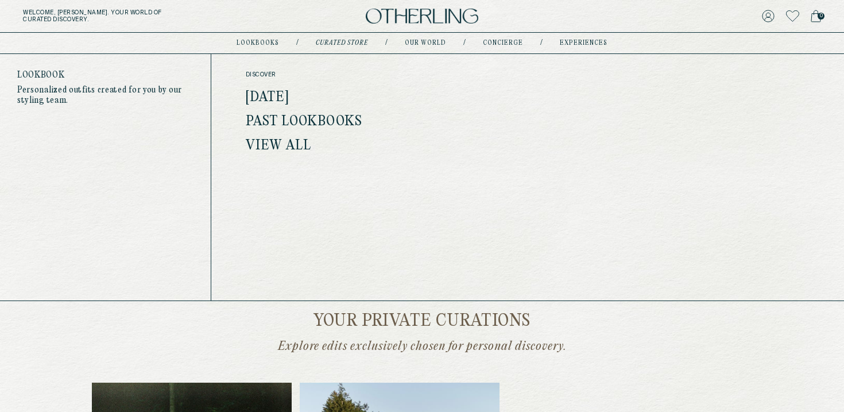
click at [274, 149] on link "View All" at bounding box center [279, 145] width 66 height 15
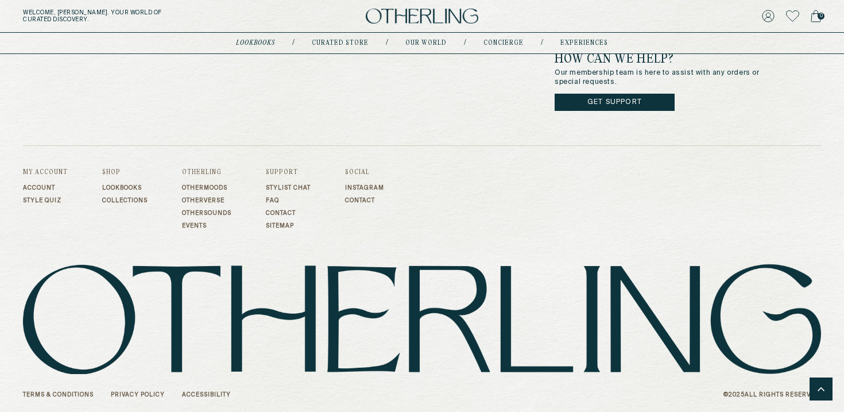
scroll to position [1137, 0]
